Goal: Task Accomplishment & Management: Manage account settings

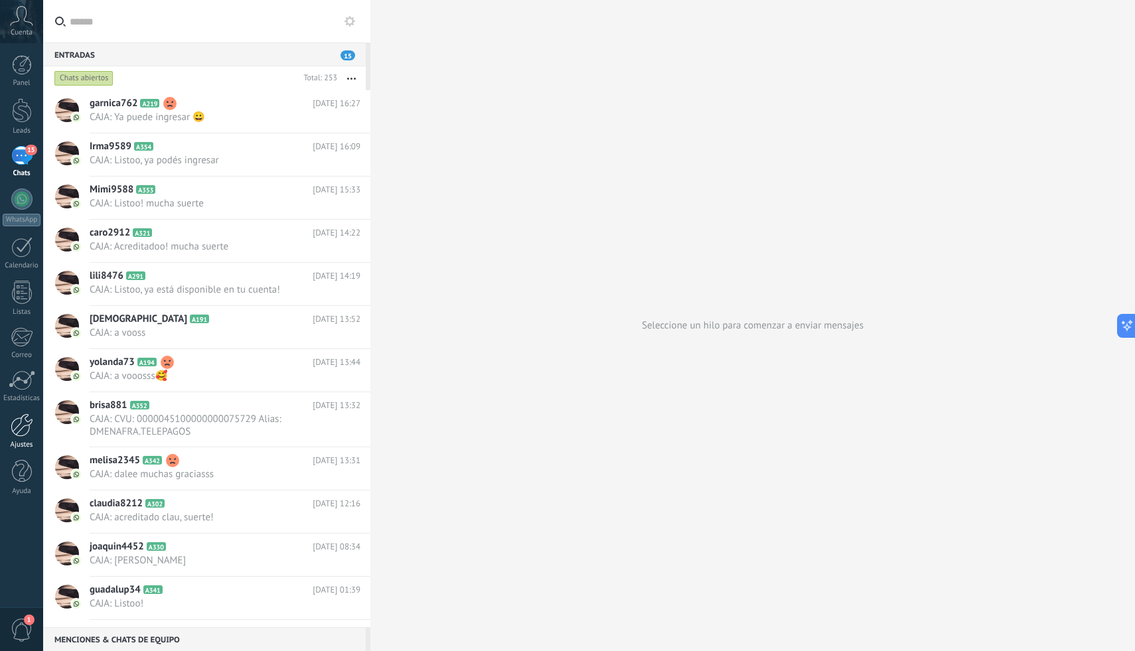
click at [16, 432] on div at bounding box center [22, 425] width 23 height 23
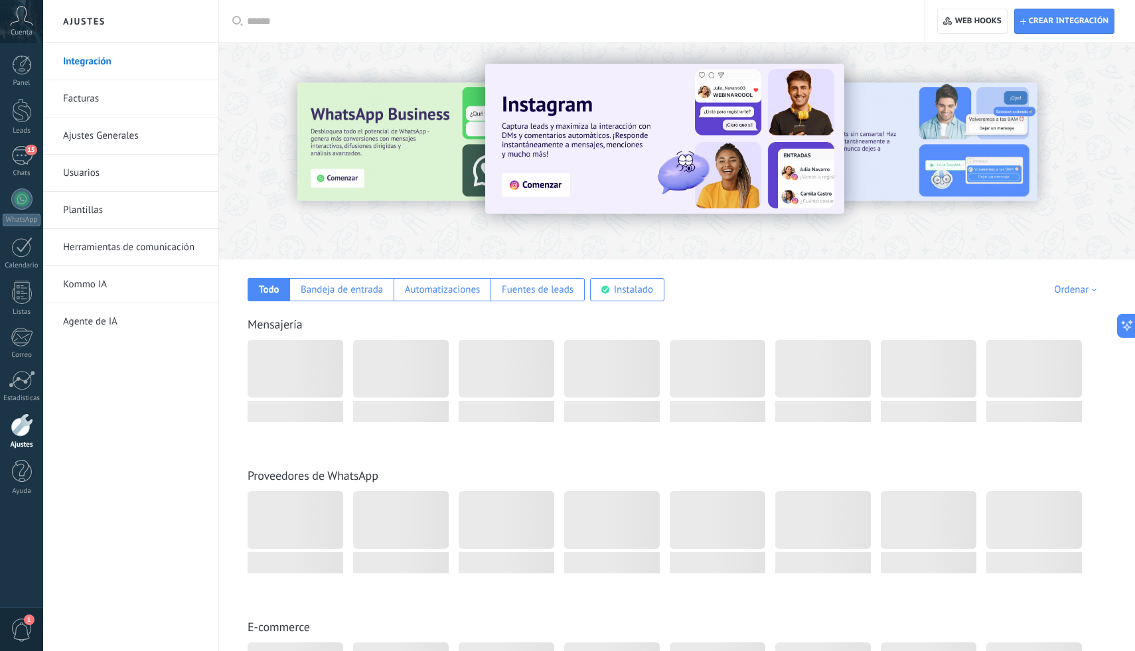
click at [654, 17] on input "text" at bounding box center [576, 22] width 659 height 14
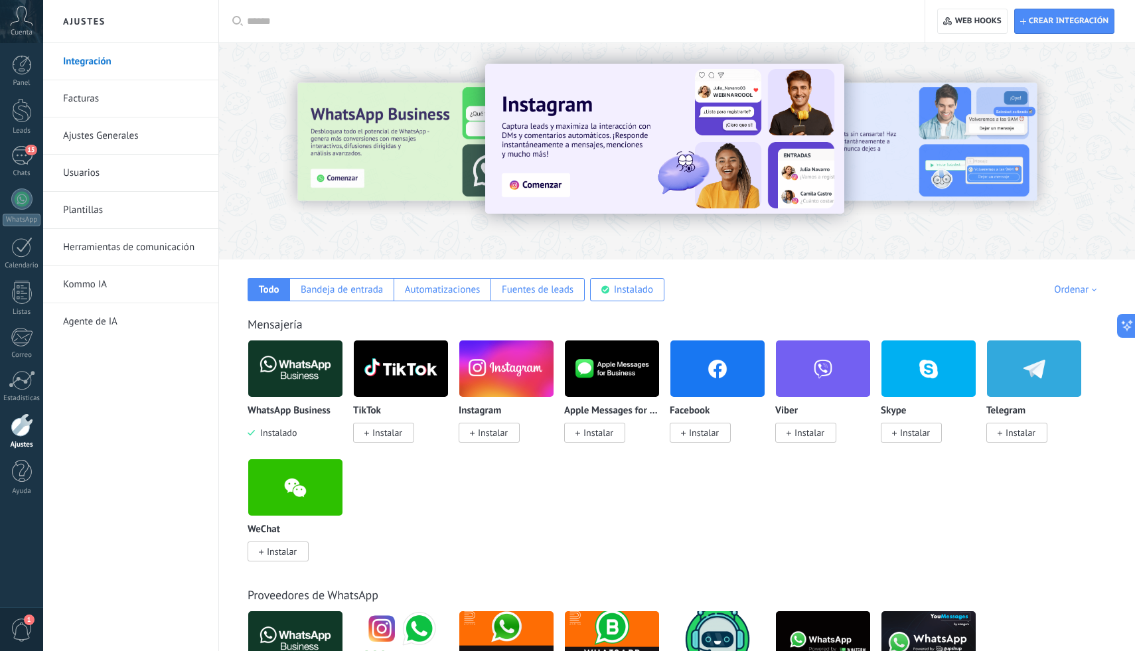
scroll to position [2361, 0]
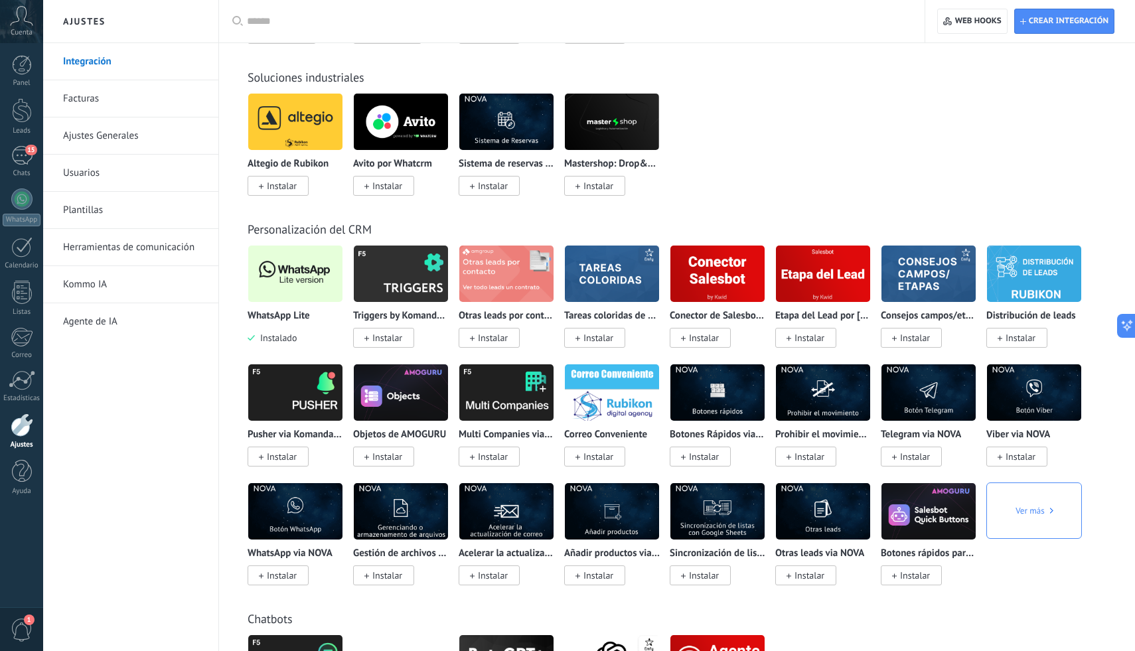
click at [299, 293] on img at bounding box center [295, 274] width 94 height 64
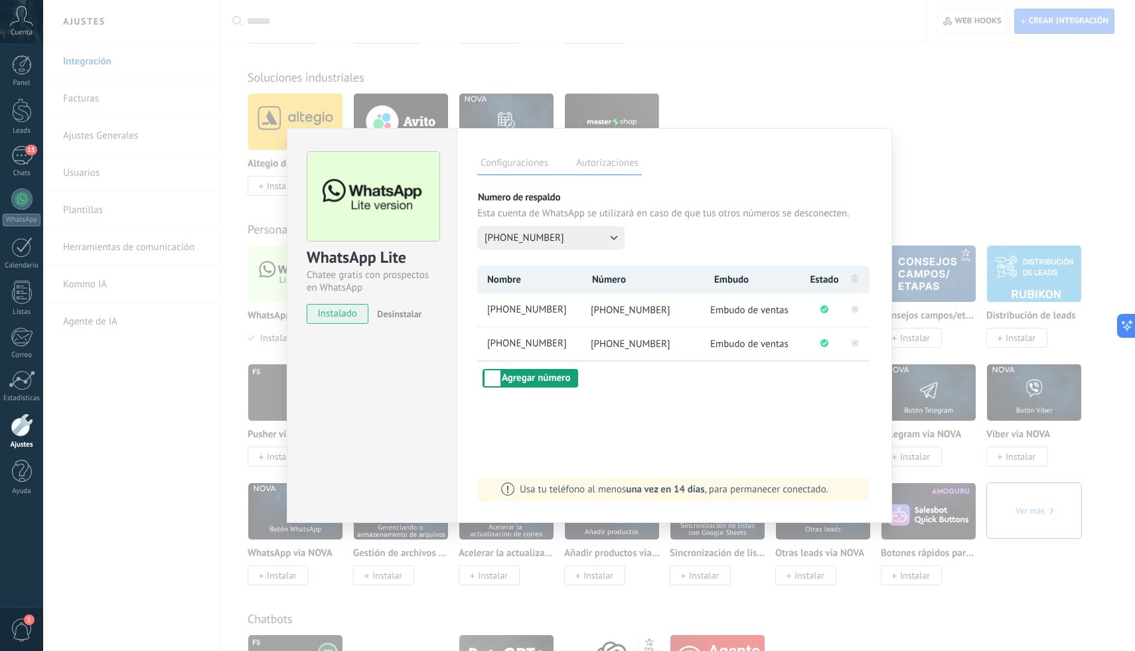
click at [554, 374] on button "Agregar número" at bounding box center [531, 378] width 96 height 19
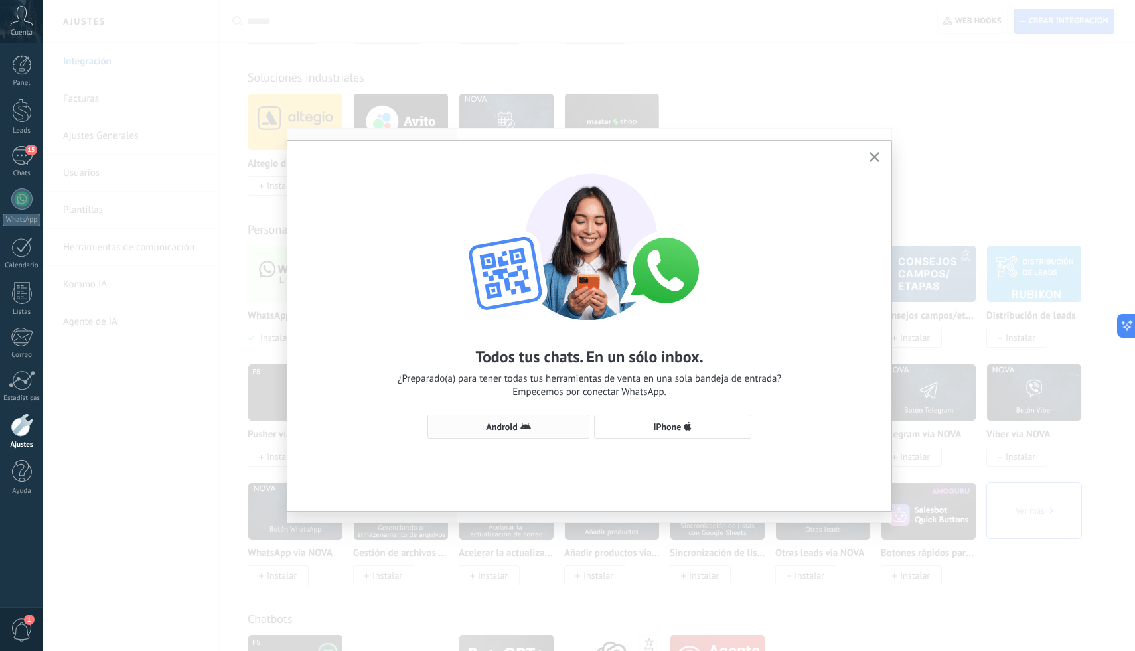
click at [557, 423] on span "Android" at bounding box center [508, 427] width 147 height 11
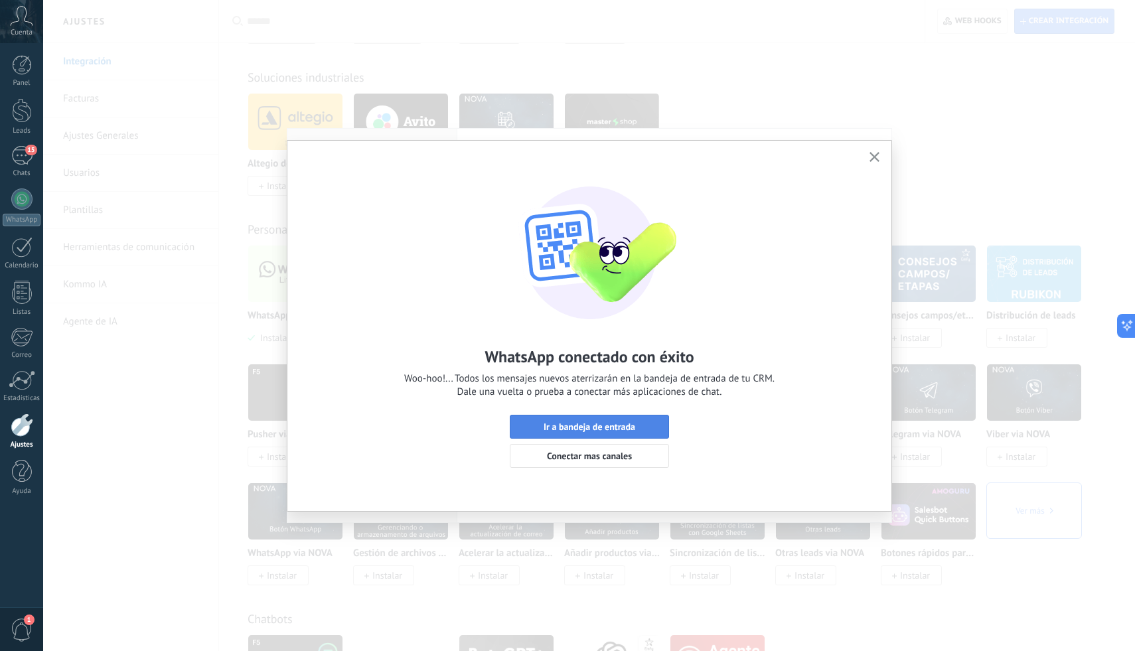
click at [592, 416] on button "Ir a bandeja de entrada" at bounding box center [589, 427] width 159 height 24
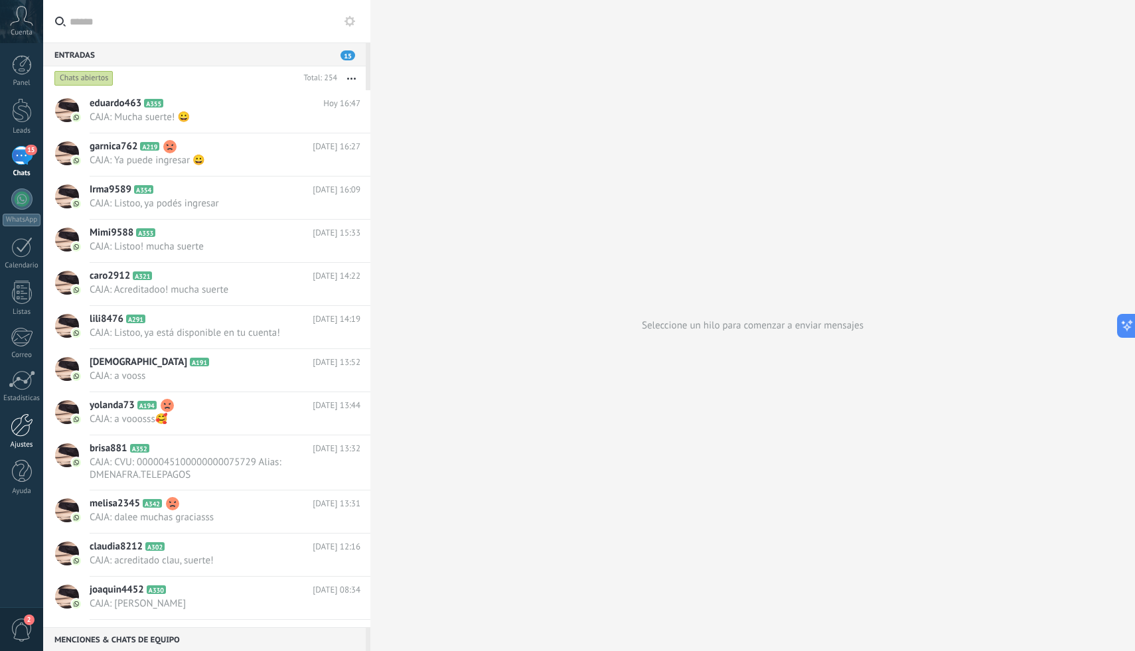
click at [17, 424] on div at bounding box center [22, 425] width 23 height 23
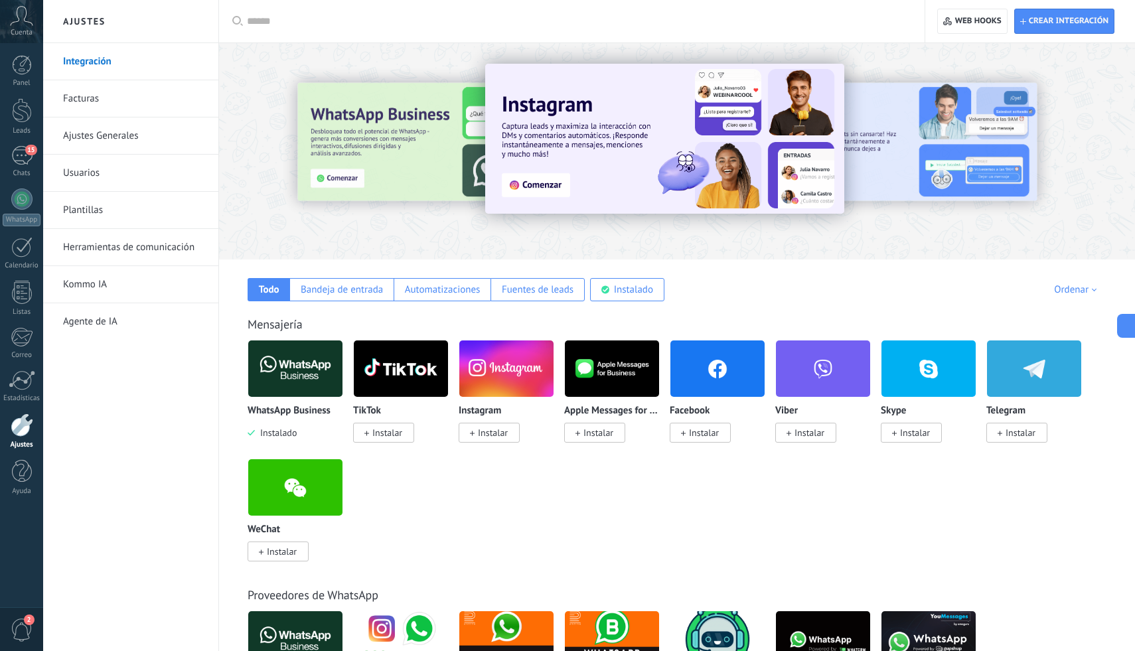
scroll to position [2361, 0]
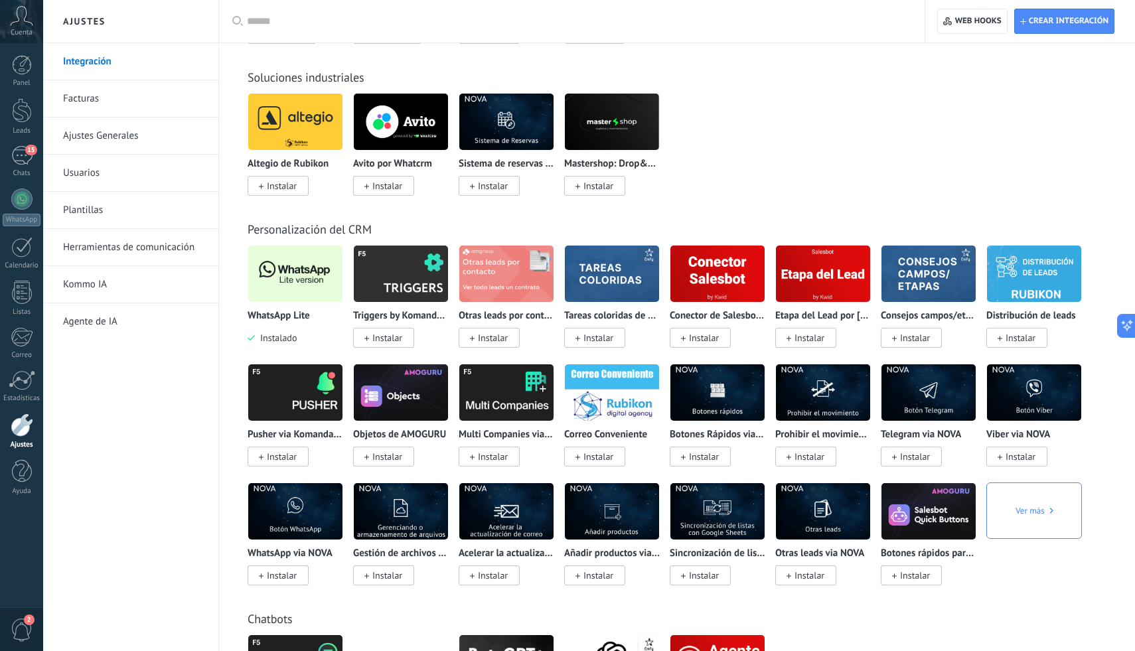
click at [293, 278] on img at bounding box center [295, 274] width 94 height 64
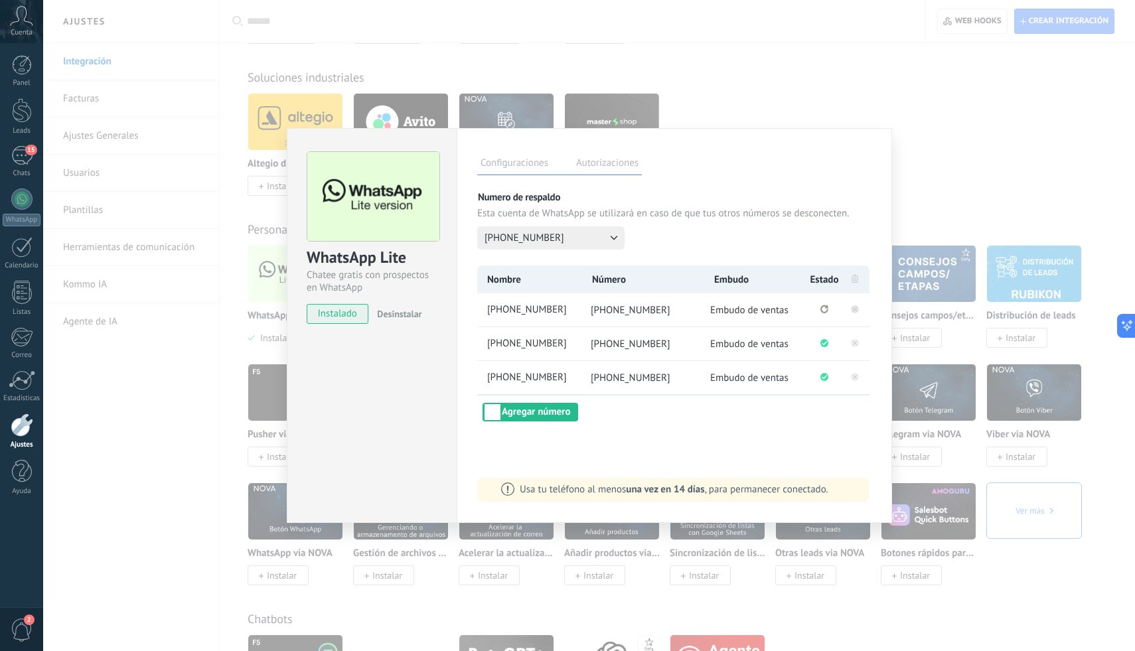
click at [858, 310] on rect at bounding box center [855, 309] width 8 height 8
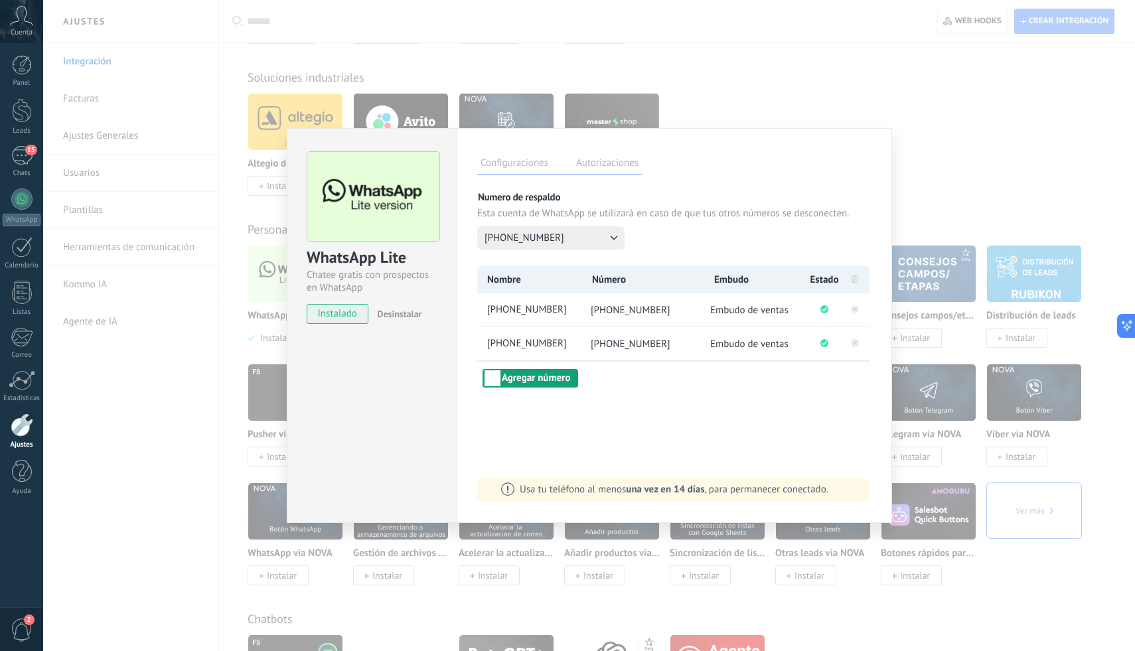
click at [550, 383] on button "Agregar número" at bounding box center [531, 378] width 96 height 19
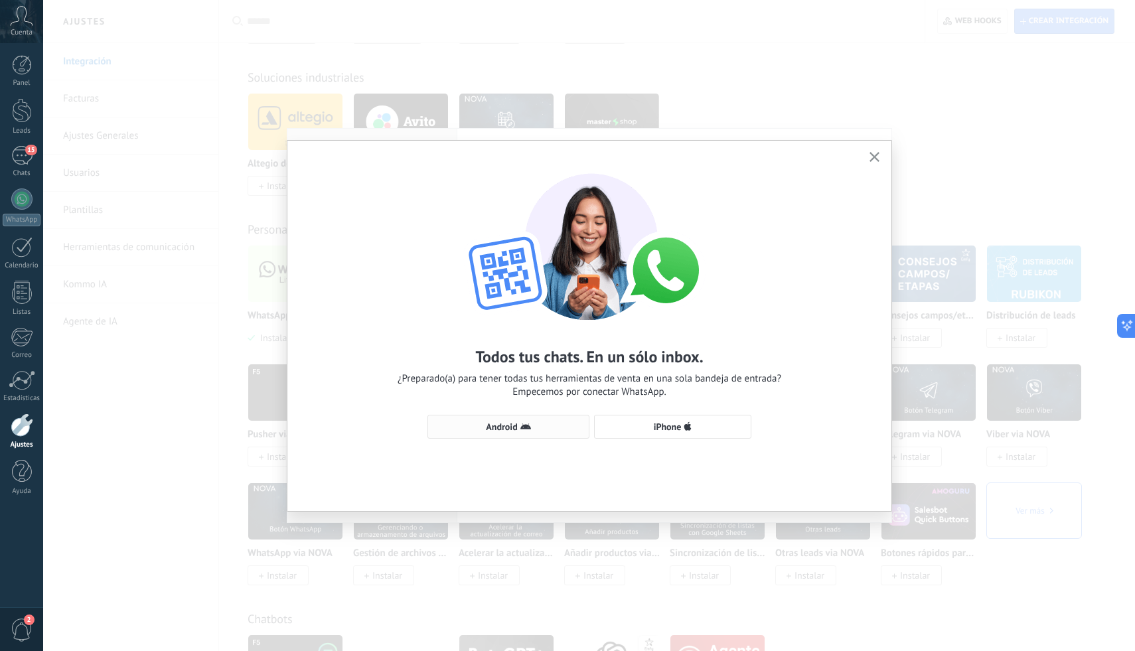
click at [554, 427] on span "Android" at bounding box center [508, 427] width 147 height 11
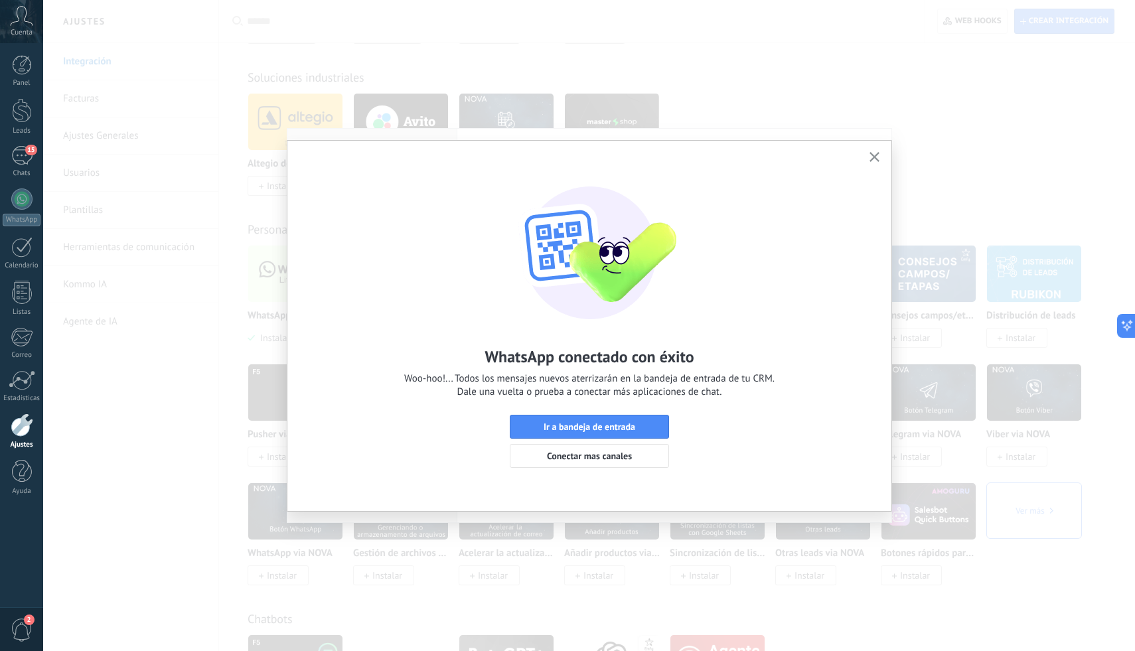
click at [554, 427] on span "Ir a bandeja de entrada" at bounding box center [590, 426] width 92 height 9
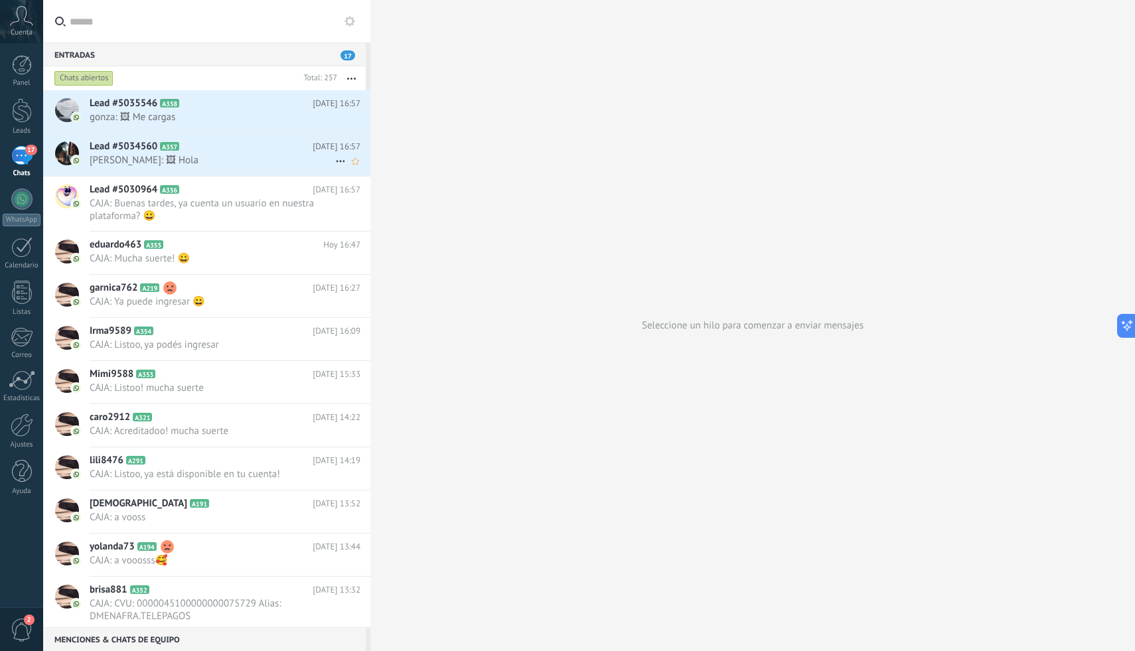
click at [280, 153] on h2 "Lead #5034560 A357" at bounding box center [201, 146] width 223 height 13
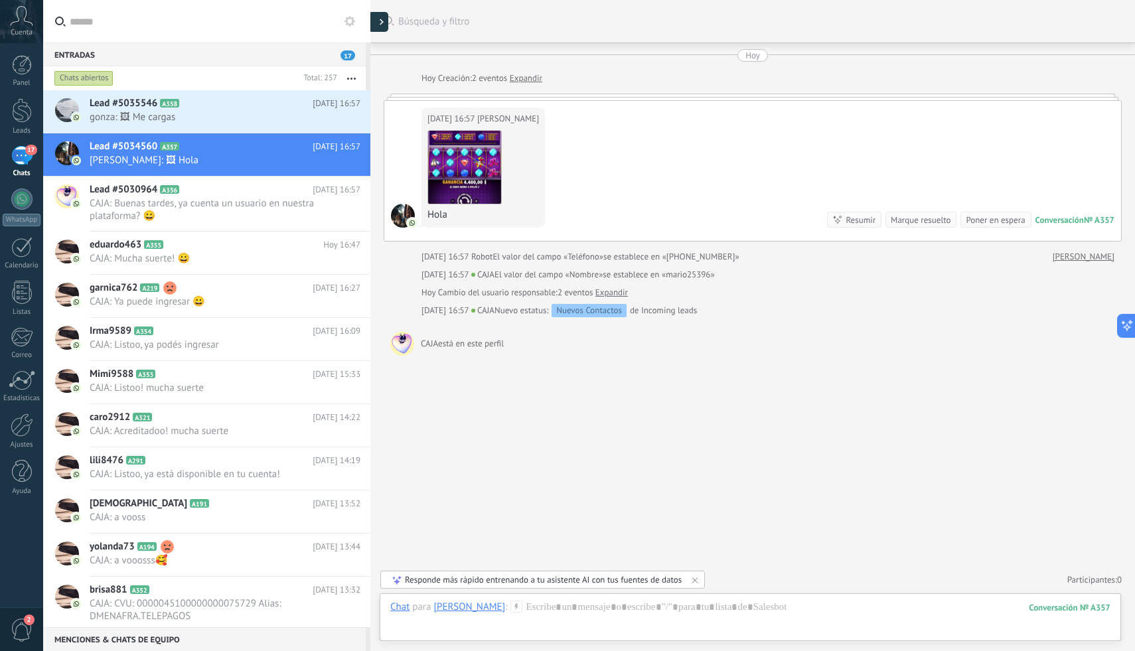
click at [378, 21] on div at bounding box center [378, 22] width 20 height 20
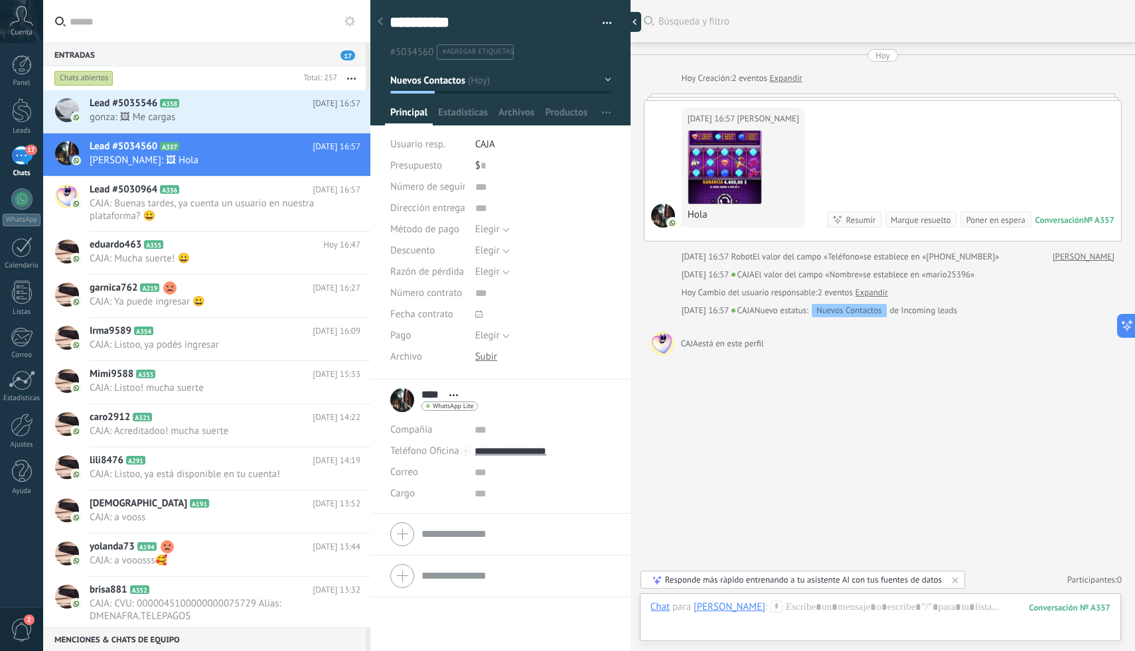
scroll to position [20, 0]
click at [453, 26] on textarea "**********" at bounding box center [489, 23] width 199 height 21
type textarea "********* *"
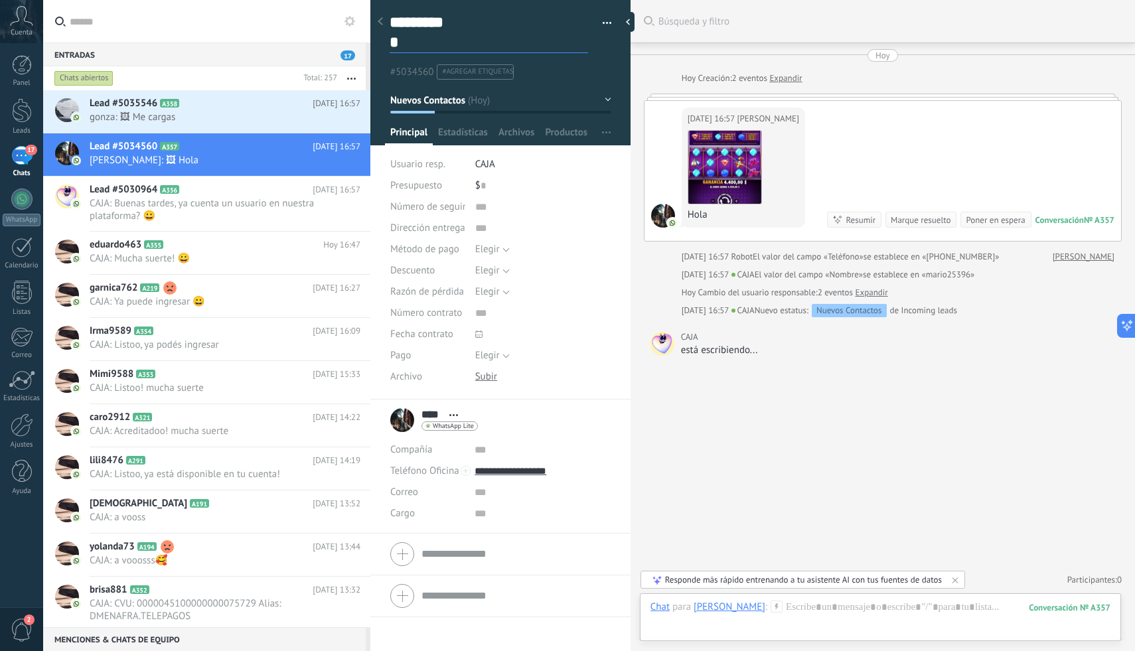
scroll to position [40, 0]
type textarea "**********"
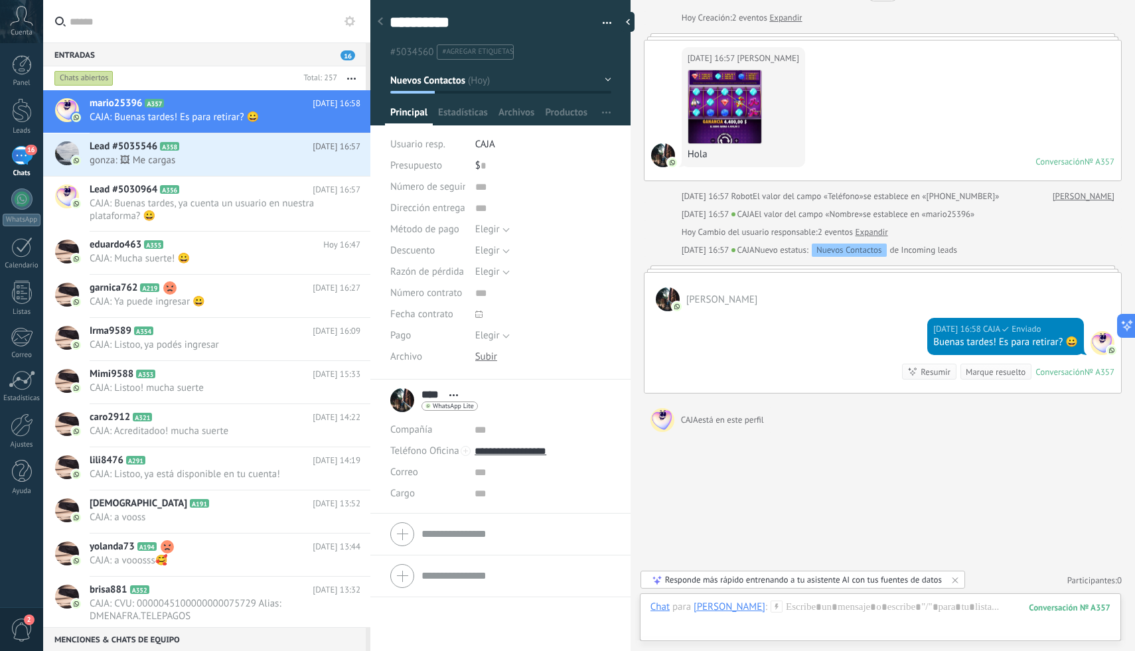
click at [736, 477] on div "Buscar Búsqueda y filtro Carga más [DATE] [DATE] Creación: 2 eventos Expandir […" at bounding box center [883, 296] width 505 height 712
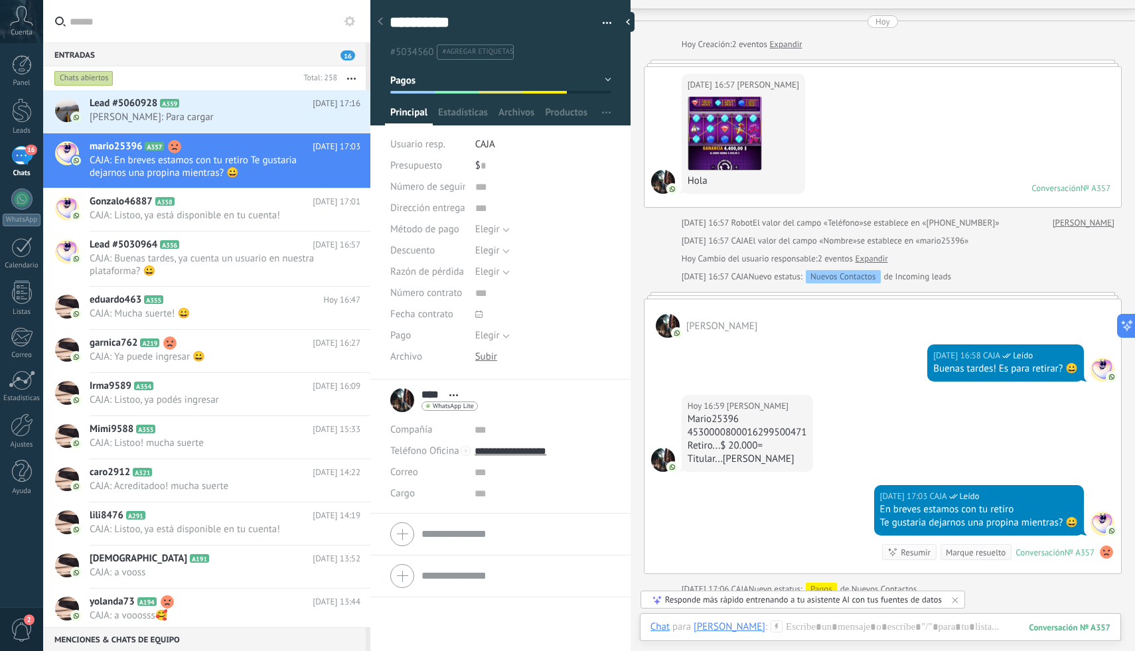
scroll to position [210, 0]
